Goal: Check status: Check status

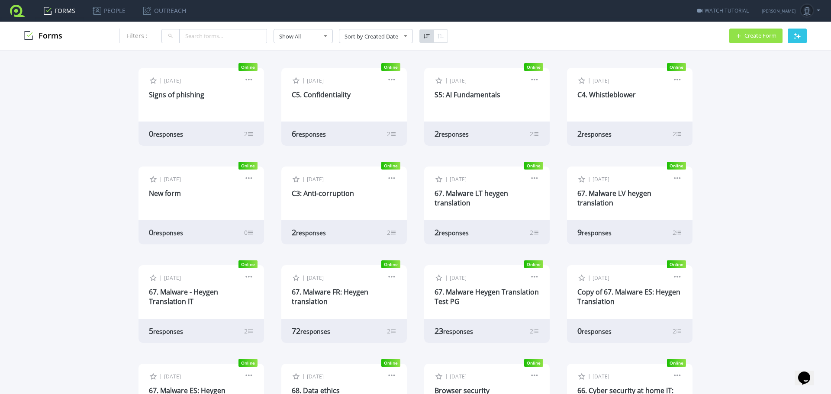
click at [308, 92] on link "C5. Confidentiality" at bounding box center [321, 95] width 59 height 10
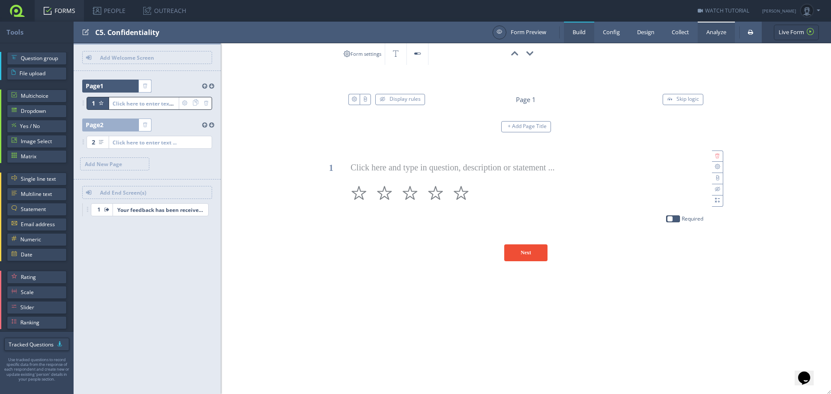
click at [707, 41] on link "Analyze" at bounding box center [716, 32] width 37 height 21
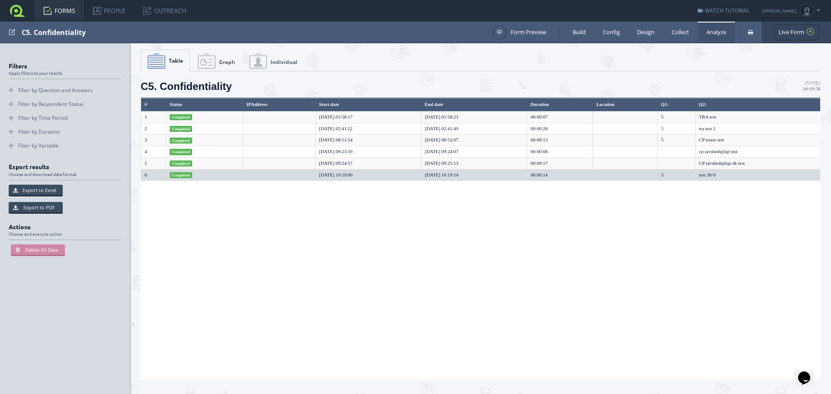
drag, startPoint x: 471, startPoint y: 141, endPoint x: 488, endPoint y: 172, distance: 35.7
click at [487, 165] on tbody "1 Completed [DATE] 01:58:17 [DATE] 01:58:23 00:00:07 5 TRA test 2 Completed [DA…" at bounding box center [487, 146] width 692 height 70
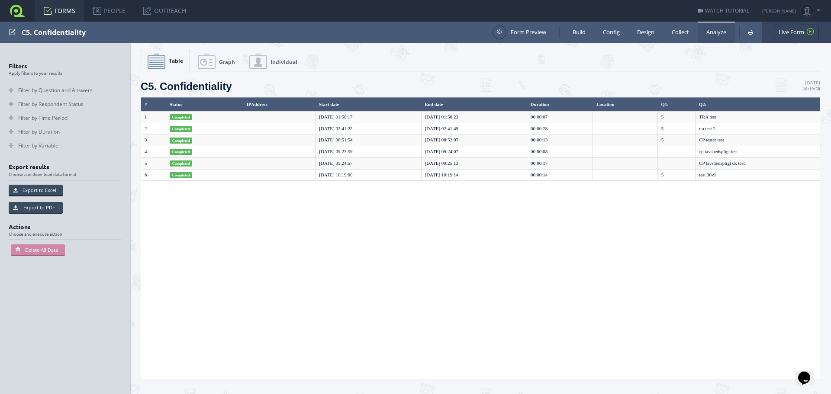
click at [484, 210] on div "# Status IPAddress Start date End date Duration Location Q1: Q2: 1 Completed 2" at bounding box center [481, 239] width 680 height 282
